Goal: Feedback & Contribution: Leave review/rating

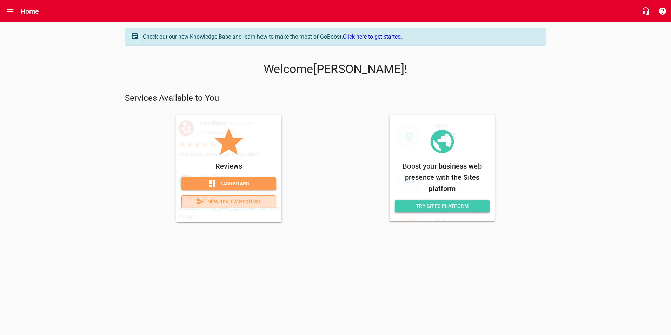
click at [241, 201] on span "New Review Request" at bounding box center [229, 201] width 83 height 9
